Goal: Task Accomplishment & Management: Complete application form

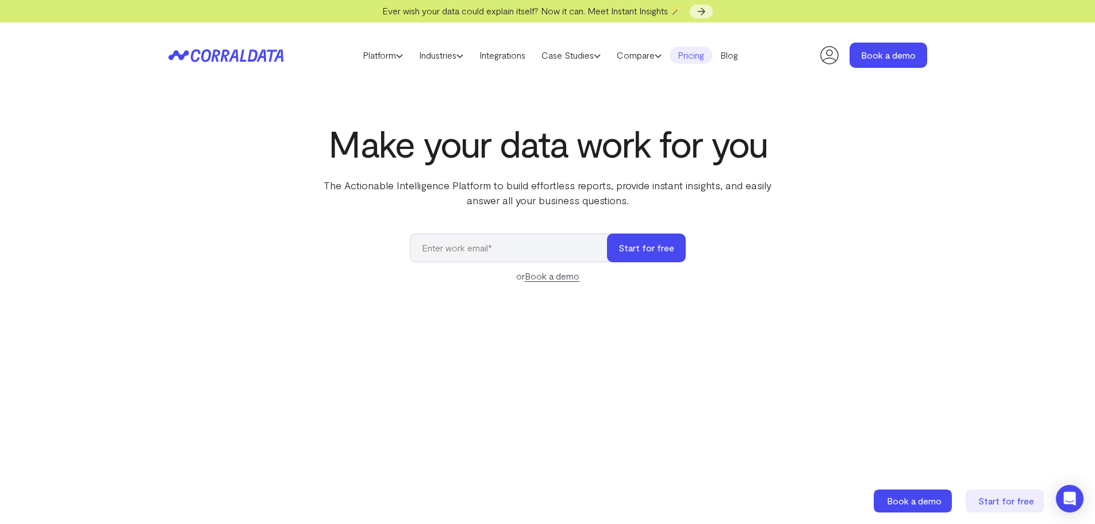
click at [711, 58] on link "Pricing" at bounding box center [691, 55] width 43 height 17
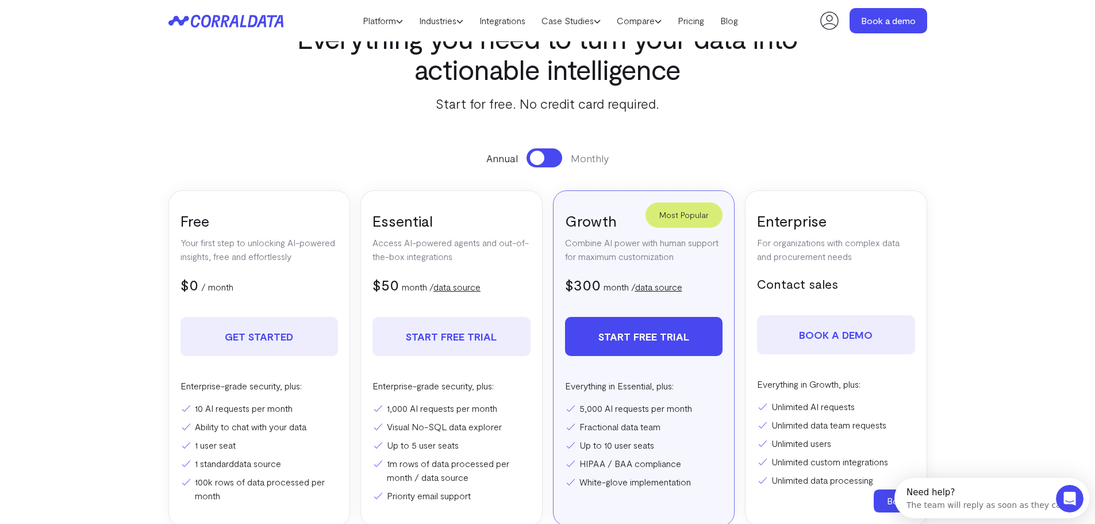
scroll to position [148, 0]
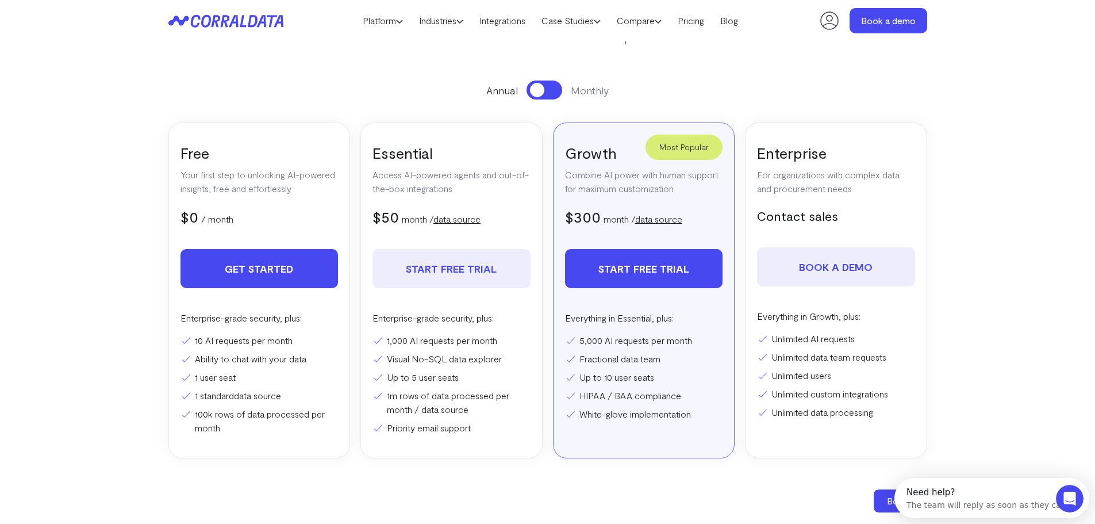
click at [255, 270] on link "Get Started" at bounding box center [259, 268] width 158 height 39
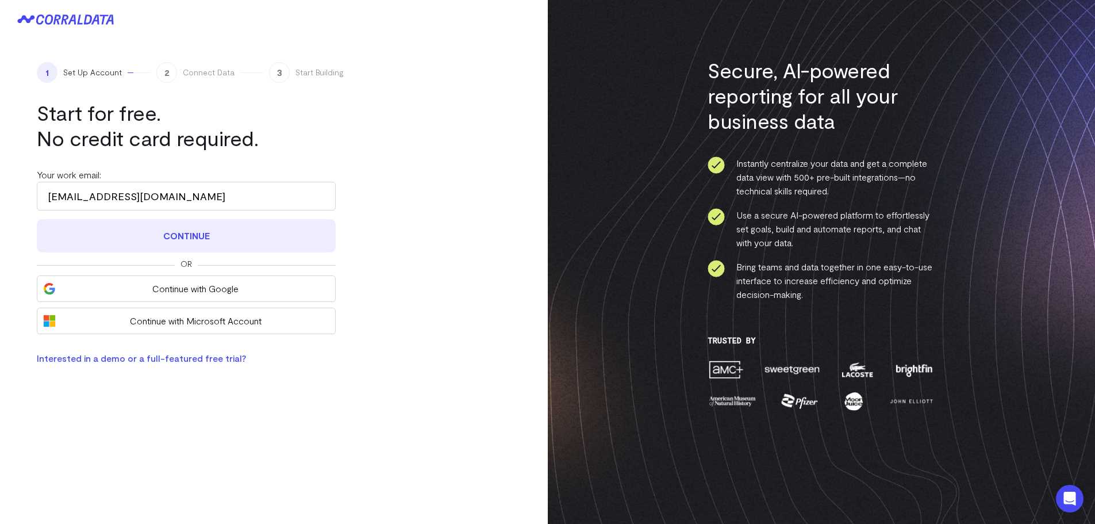
click at [198, 236] on button "Continue" at bounding box center [186, 235] width 299 height 33
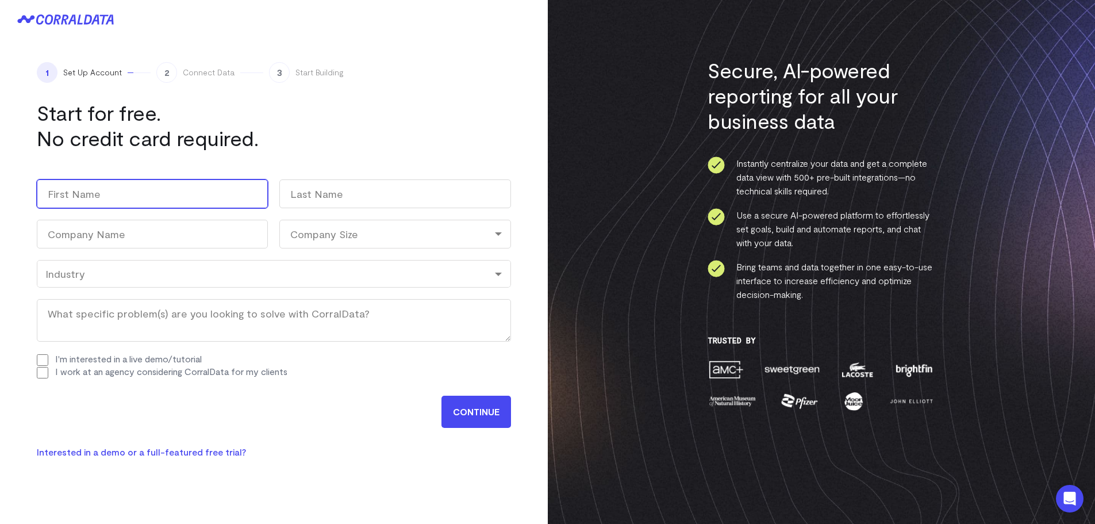
click at [116, 190] on input "First" at bounding box center [152, 193] width 231 height 29
type input "[PERSON_NAME]"
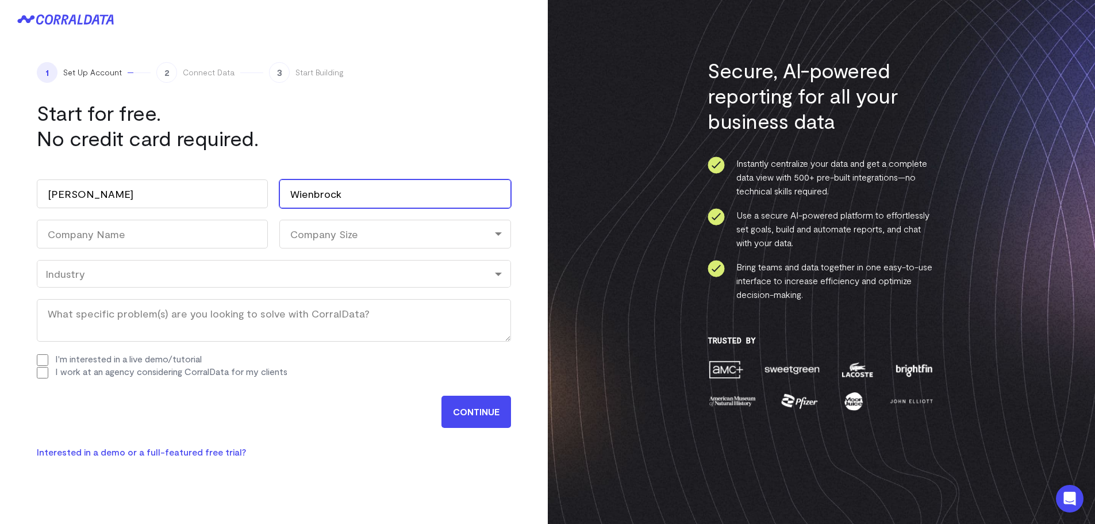
type input "Wienbrock"
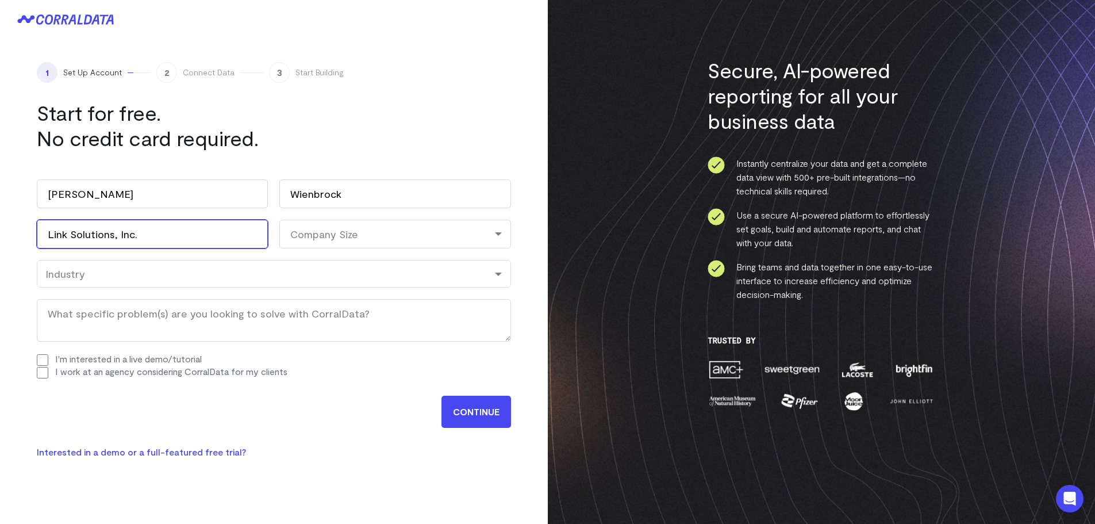
type input "Link Solutions, Inc."
click at [347, 228] on div "Company Size" at bounding box center [394, 234] width 231 height 29
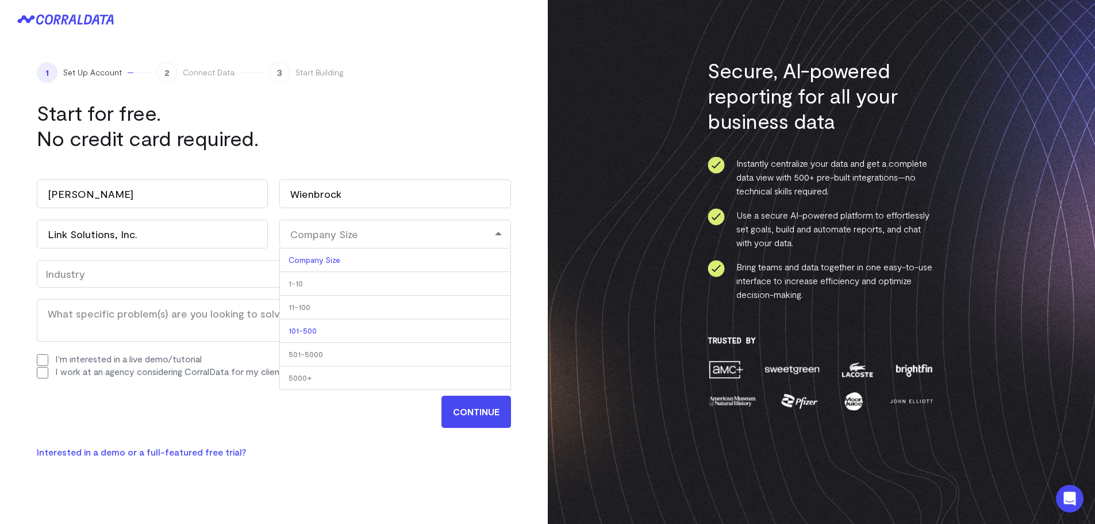
click at [368, 333] on li "101-500" at bounding box center [394, 331] width 231 height 24
select select "101-500"
click at [125, 275] on div "Industry" at bounding box center [273, 273] width 457 height 13
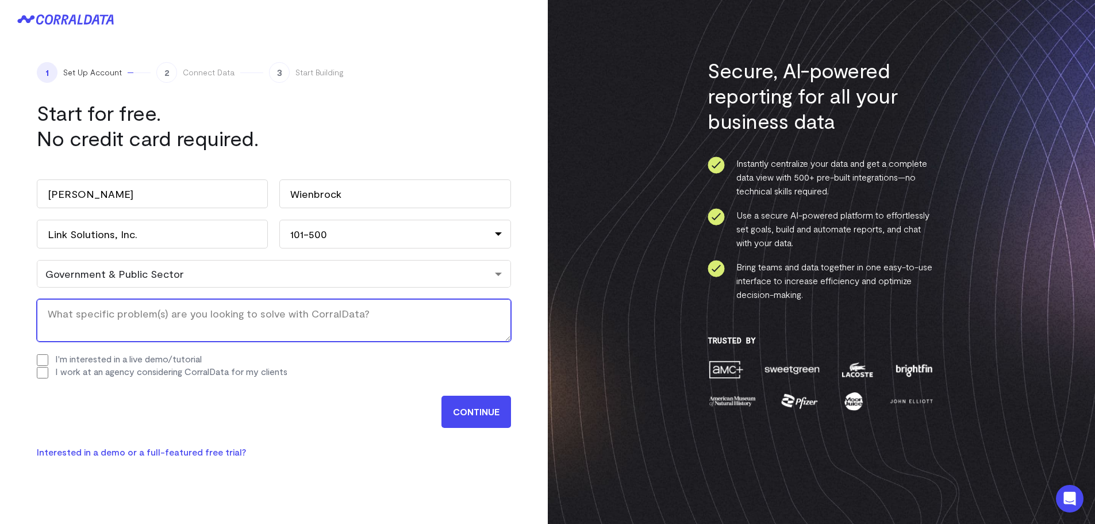
click at [113, 315] on textarea "What specific problem(s) are you looking to solve with CorralData? (Required)" at bounding box center [274, 320] width 474 height 43
type textarea "E"
type textarea "Quick and easy insights from analytics"
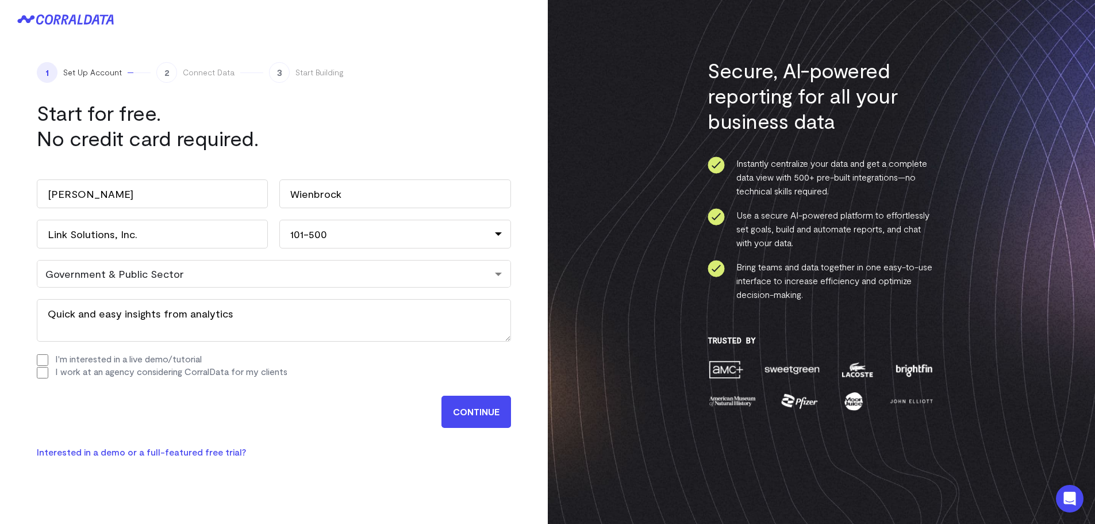
click at [475, 414] on input "CONTINUE" at bounding box center [476, 411] width 70 height 32
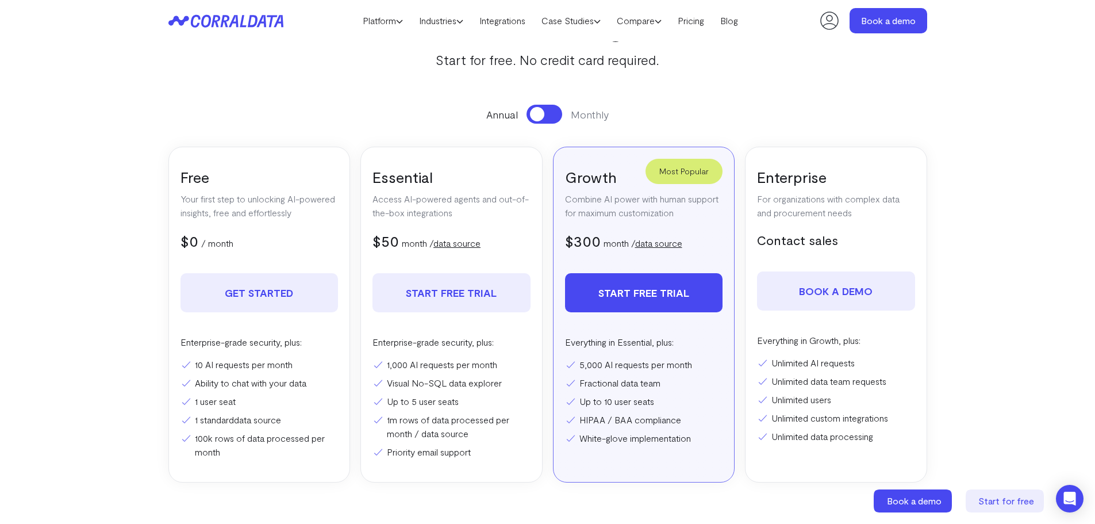
scroll to position [148, 0]
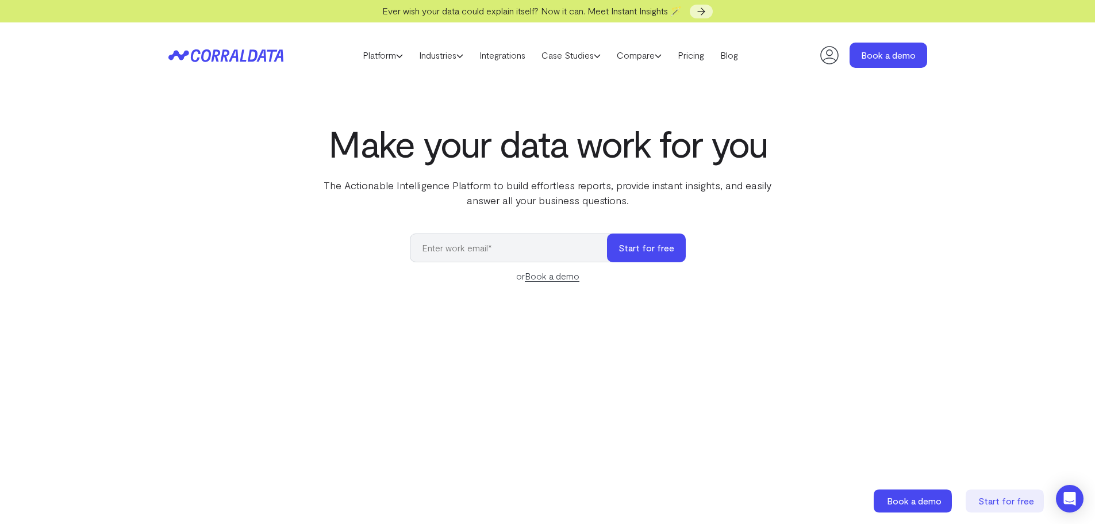
click at [221, 50] on icon at bounding box center [225, 55] width 115 height 13
